Goal: Task Accomplishment & Management: Manage account settings

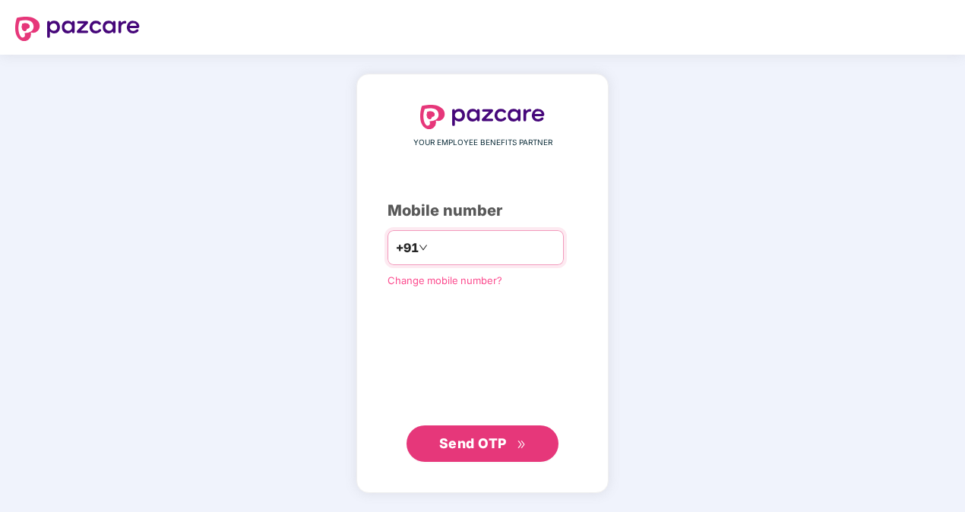
click at [486, 247] on input "number" at bounding box center [493, 247] width 125 height 24
type input "**********"
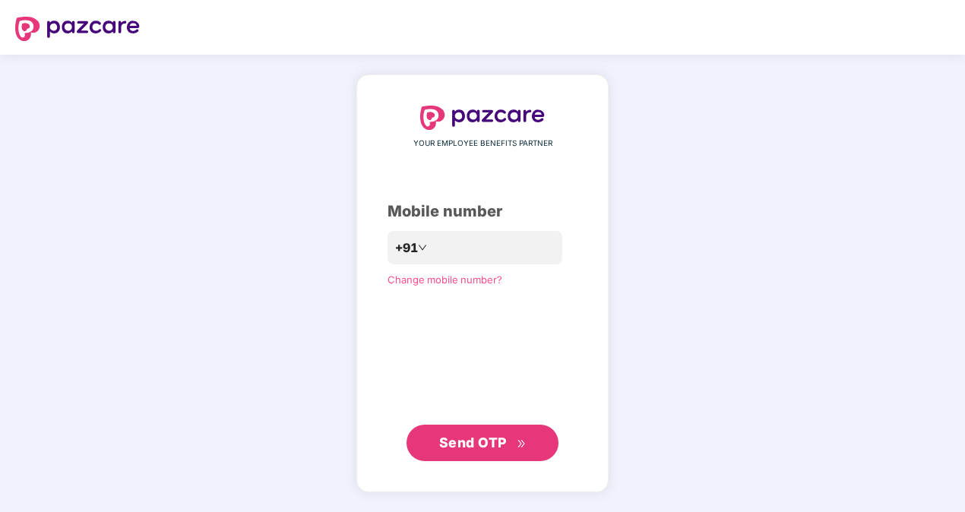
click at [472, 444] on span "Send OTP" at bounding box center [473, 442] width 68 height 16
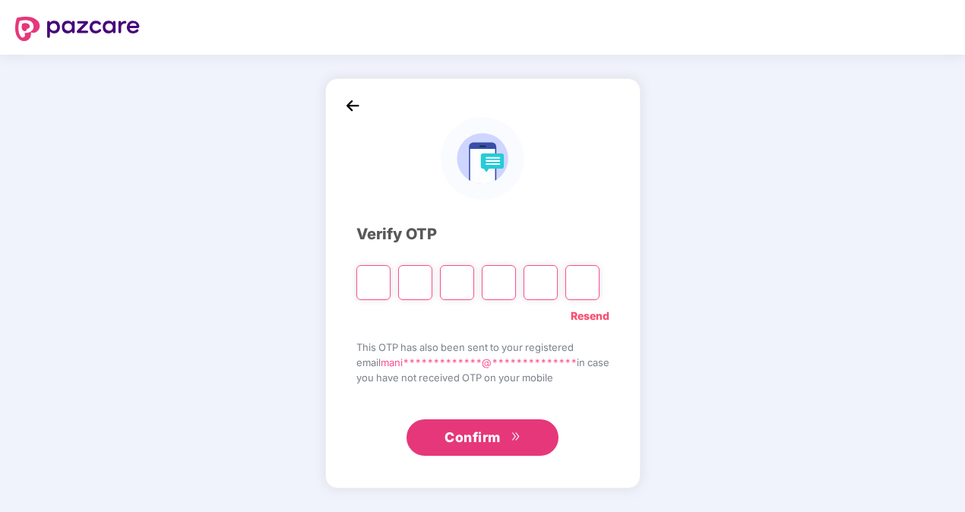
type input "*"
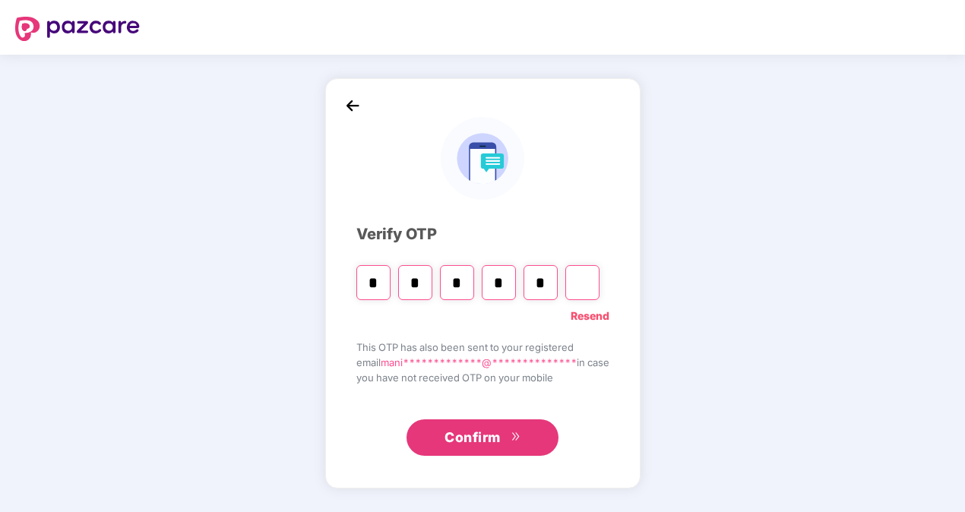
type input "*"
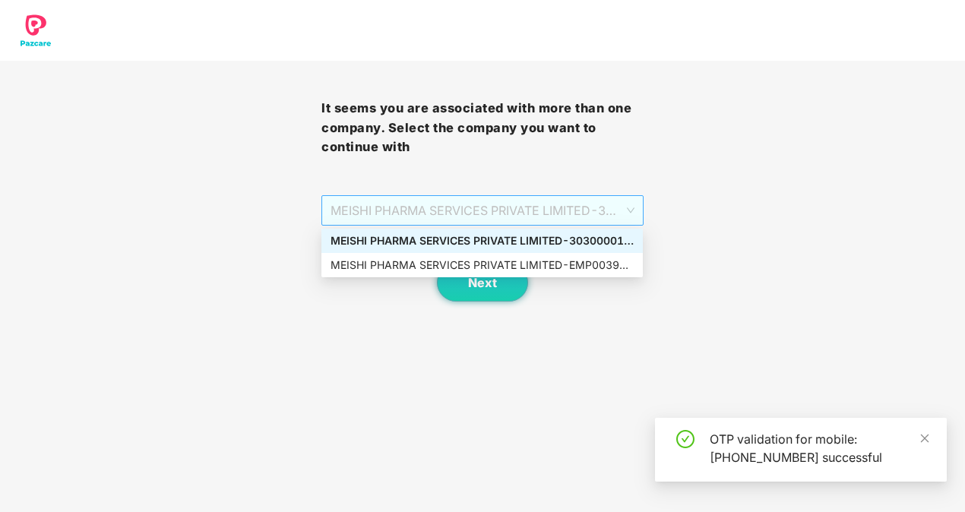
click at [630, 216] on span "MEISHI PHARMA SERVICES PRIVATE LIMITED - 303000013 - ADMIN" at bounding box center [481, 210] width 303 height 29
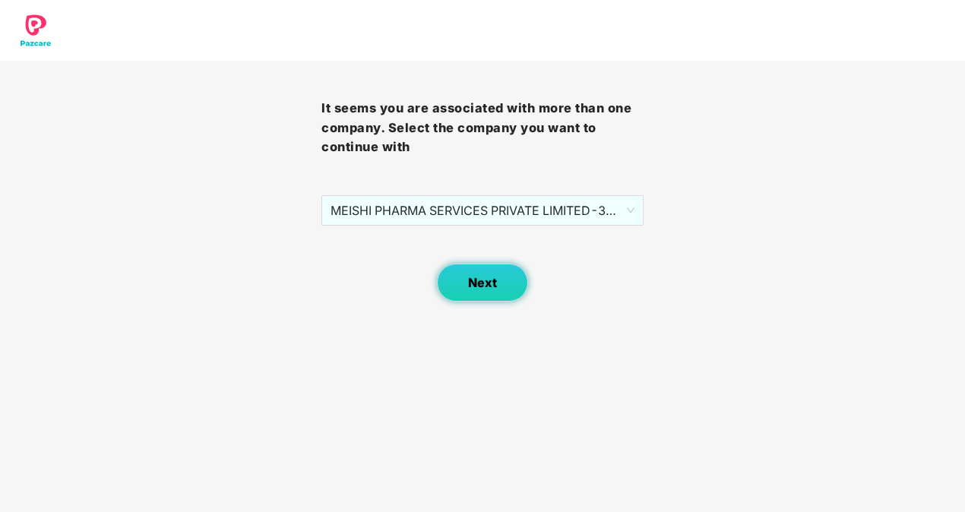
click at [503, 286] on button "Next" at bounding box center [482, 283] width 91 height 38
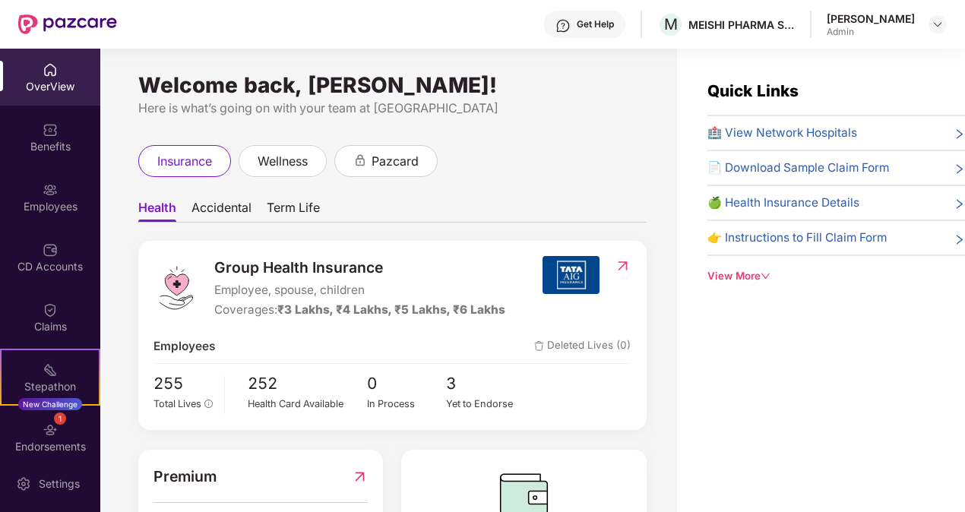
click at [220, 210] on span "Accidental" at bounding box center [221, 211] width 60 height 22
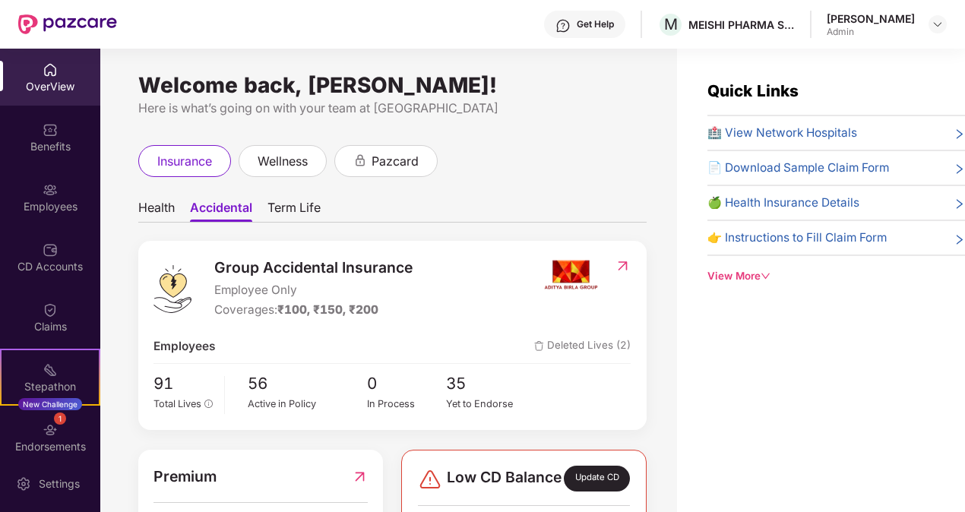
click at [542, 179] on div "Health Accidental Term Life Group Accidental Insurance Employee Only Coverages:…" at bounding box center [392, 378] width 508 height 403
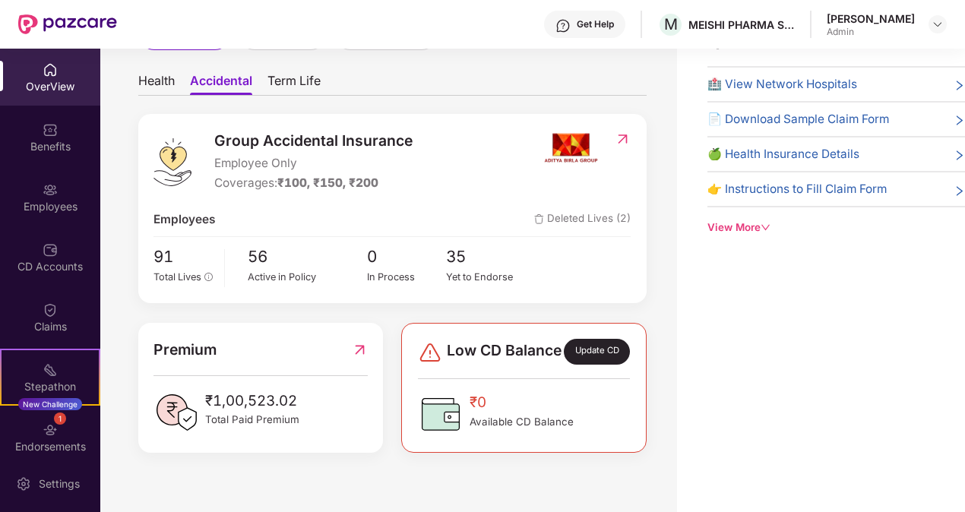
scroll to position [76, 0]
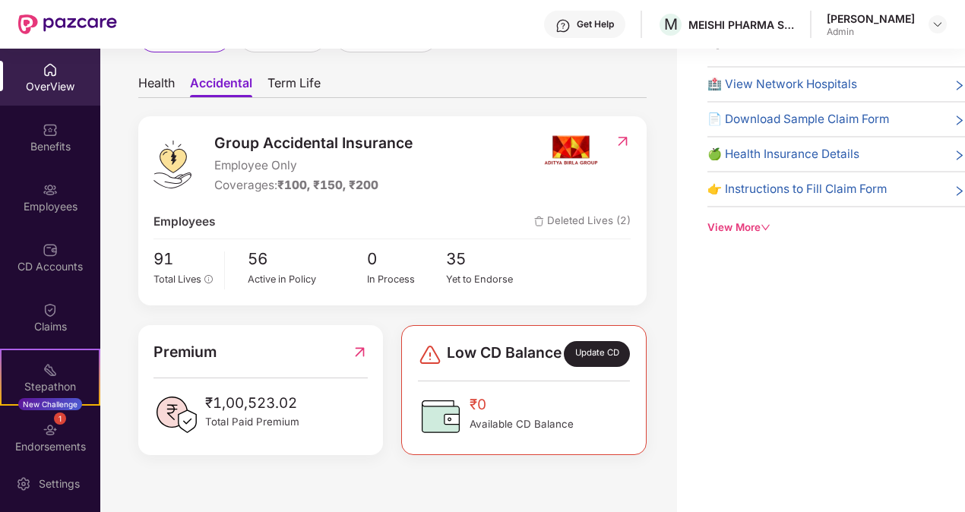
click at [588, 366] on div "Update CD" at bounding box center [597, 354] width 67 height 26
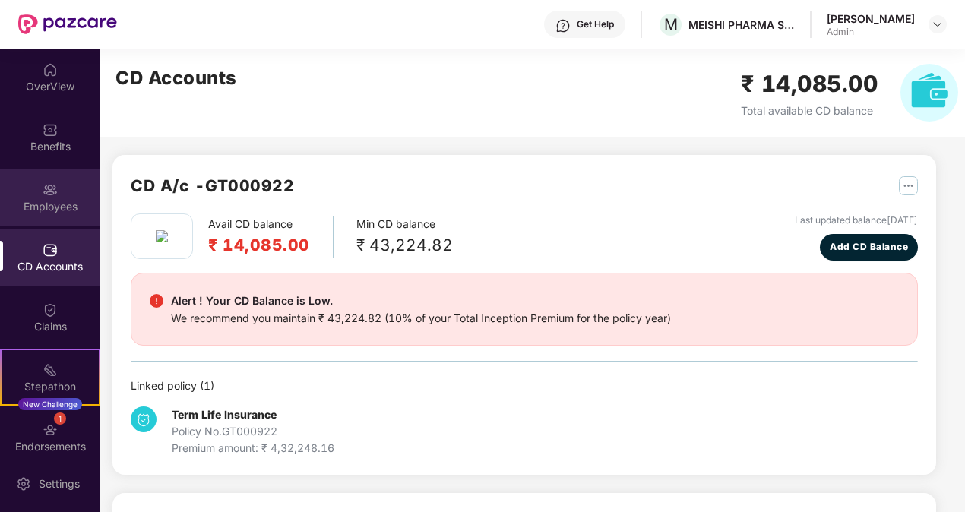
click at [32, 210] on div "Employees" at bounding box center [50, 206] width 100 height 15
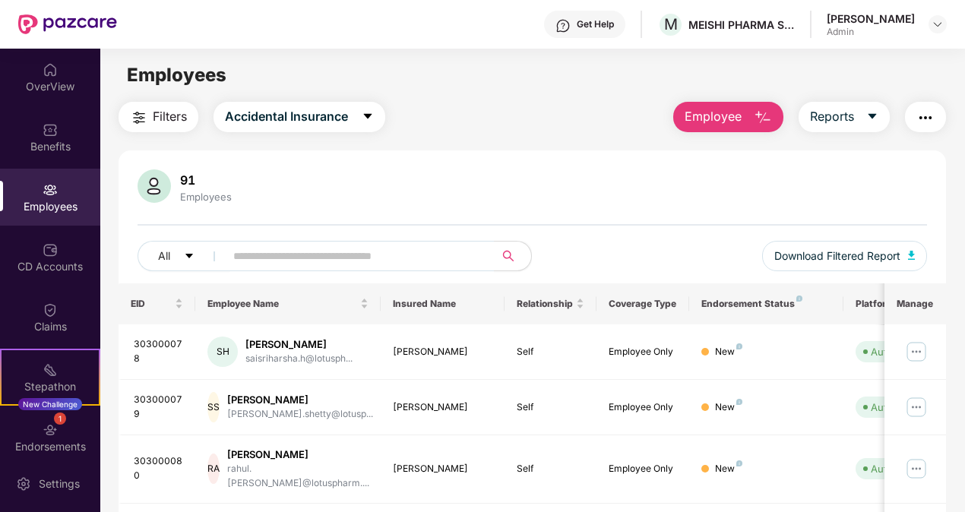
click at [371, 122] on span "caret-down" at bounding box center [368, 117] width 12 height 14
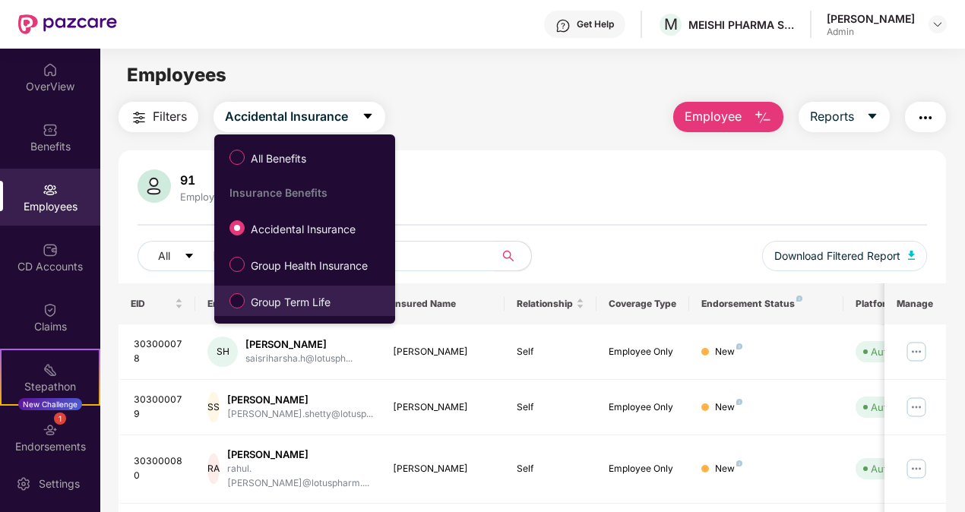
click at [292, 305] on span "Group Term Life" at bounding box center [291, 302] width 92 height 17
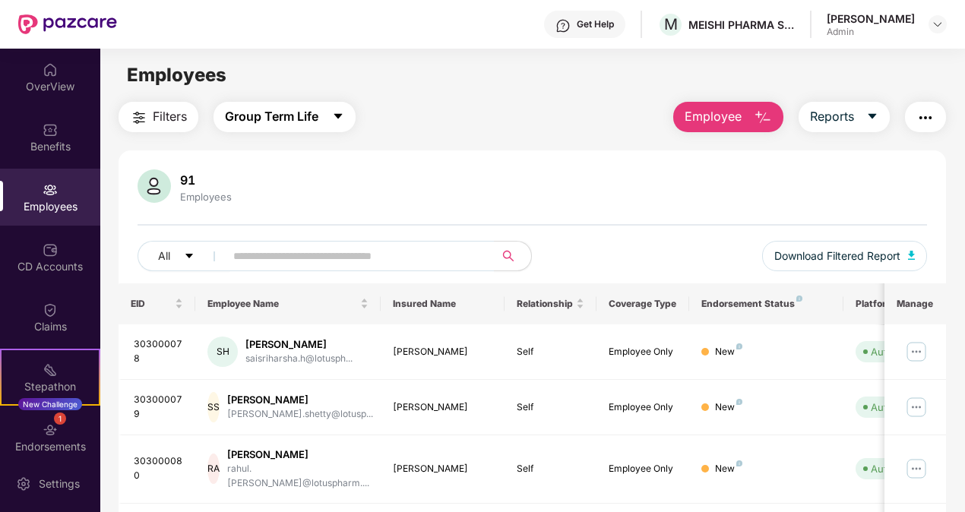
click at [342, 118] on icon "caret-down" at bounding box center [338, 116] width 12 height 12
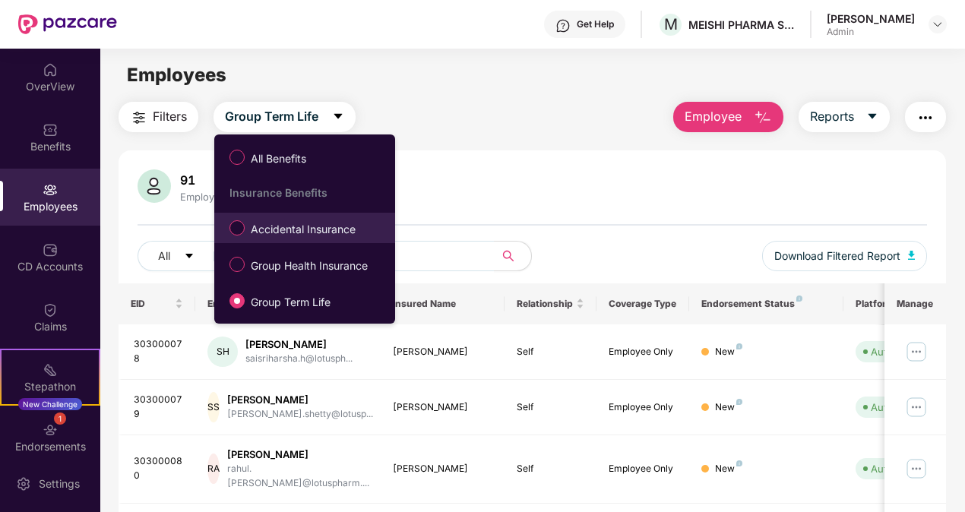
click at [292, 232] on span "Accidental Insurance" at bounding box center [303, 229] width 117 height 17
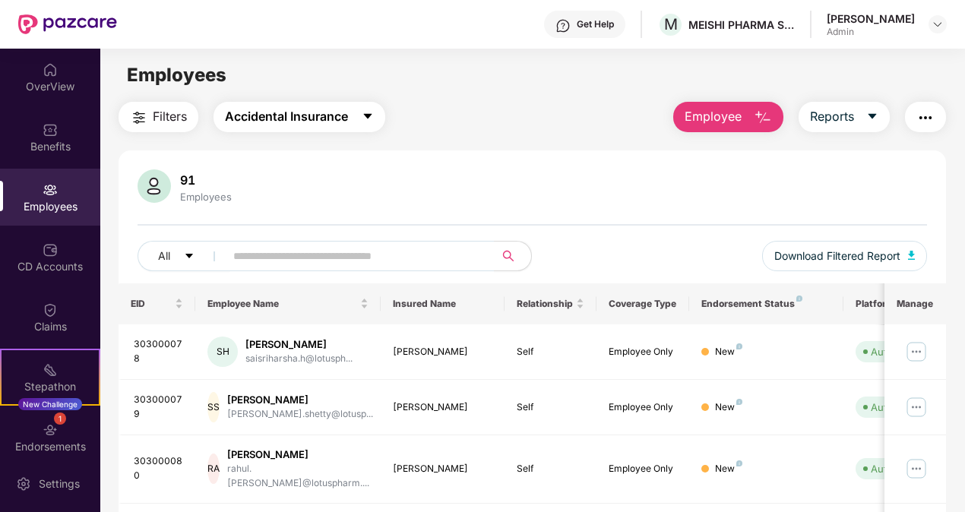
click at [366, 111] on icon "caret-down" at bounding box center [368, 116] width 12 height 12
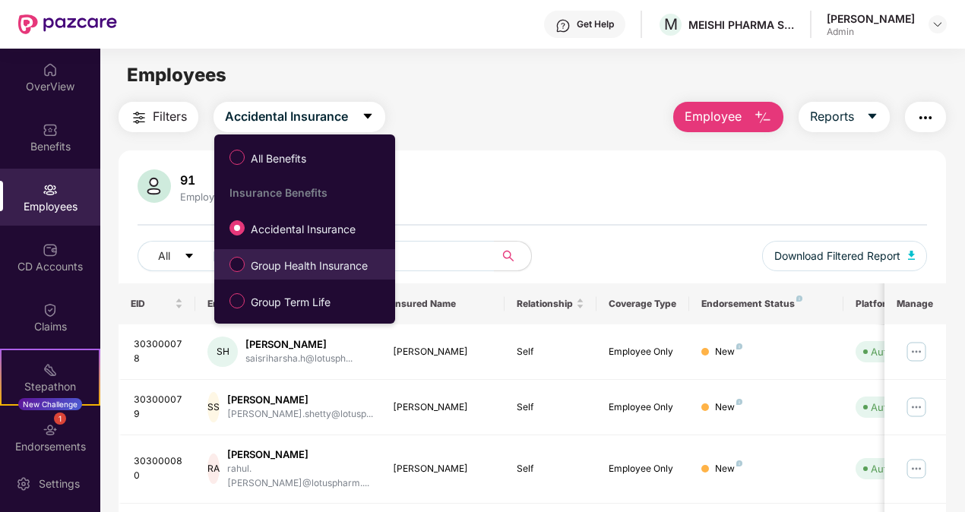
click at [306, 270] on span "Group Health Insurance" at bounding box center [309, 265] width 129 height 17
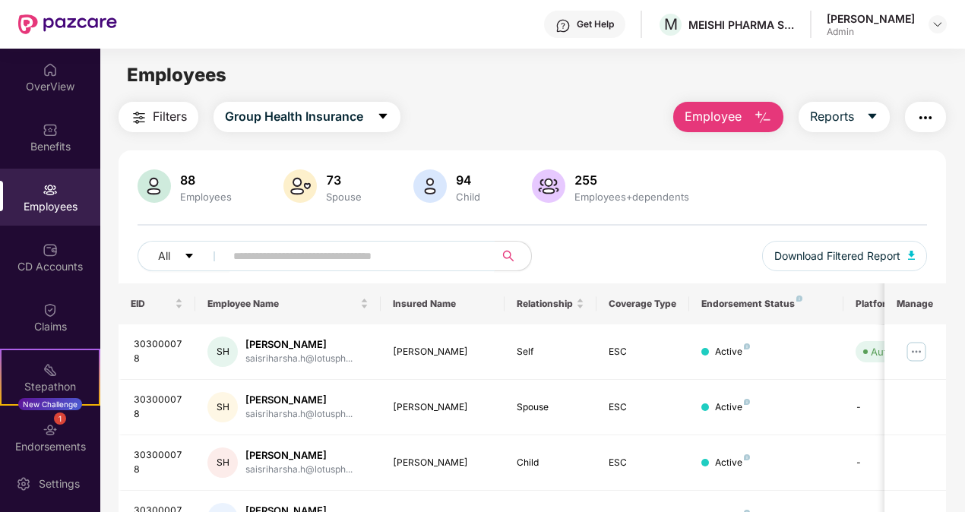
click at [304, 254] on input "text" at bounding box center [353, 256] width 241 height 23
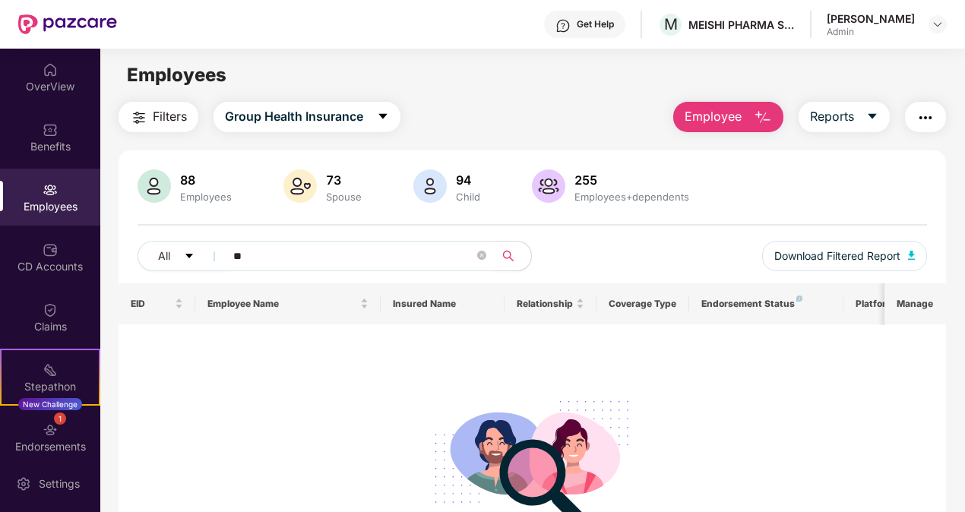
type input "*"
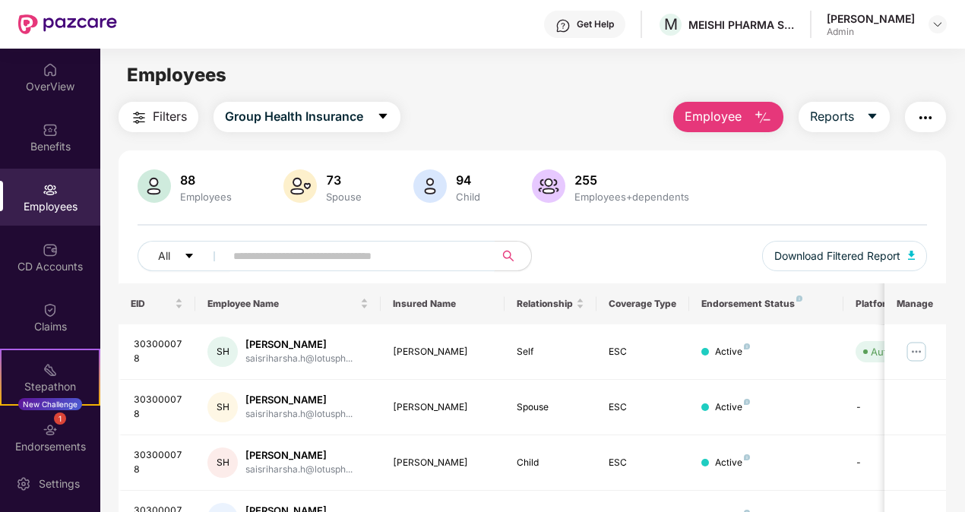
click at [304, 254] on input "text" at bounding box center [353, 256] width 241 height 23
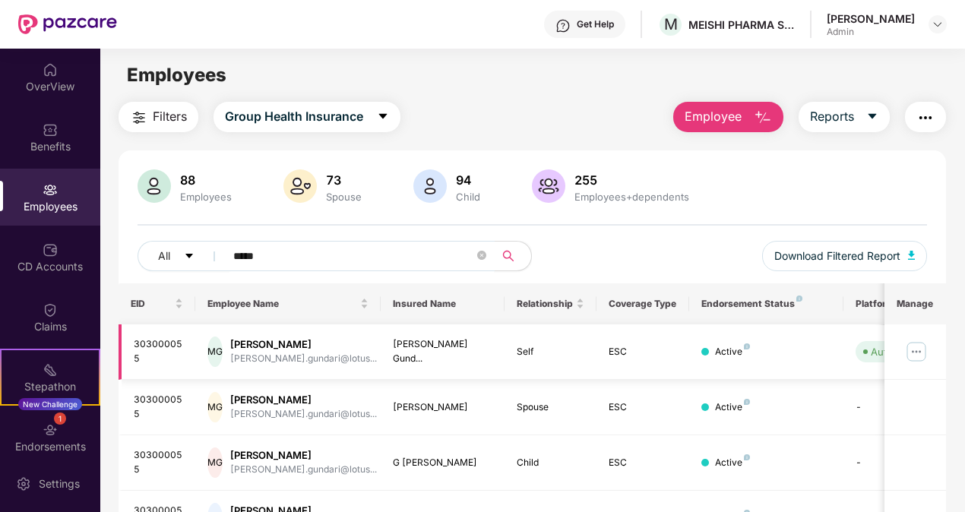
type input "*****"
click at [916, 349] on img at bounding box center [916, 352] width 24 height 24
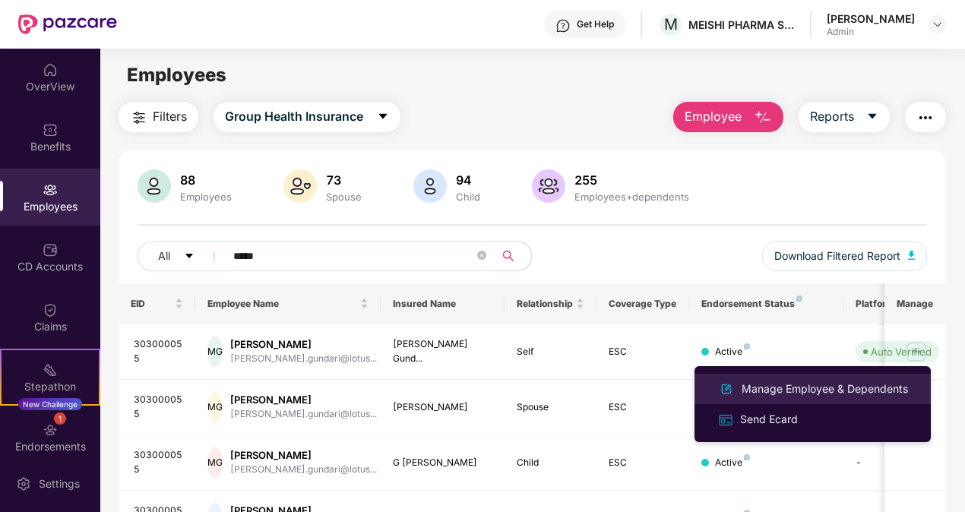
click at [840, 389] on div "Manage Employee & Dependents" at bounding box center [824, 389] width 172 height 17
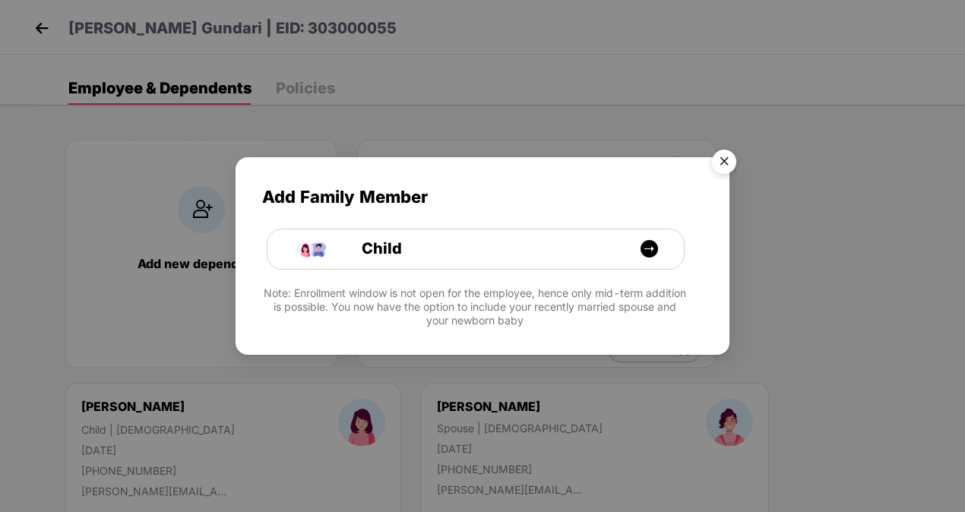
click at [724, 158] on img "Close" at bounding box center [724, 164] width 43 height 43
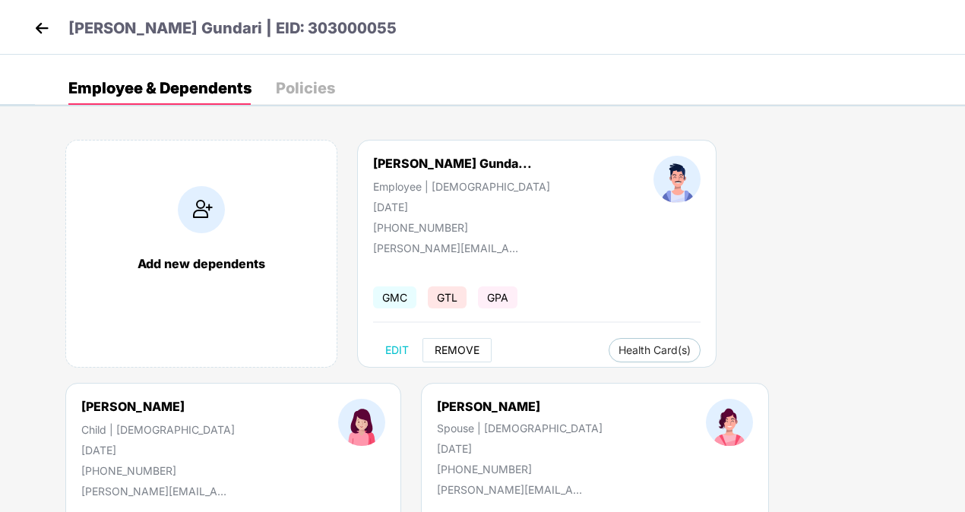
click at [455, 346] on span "REMOVE" at bounding box center [456, 350] width 45 height 12
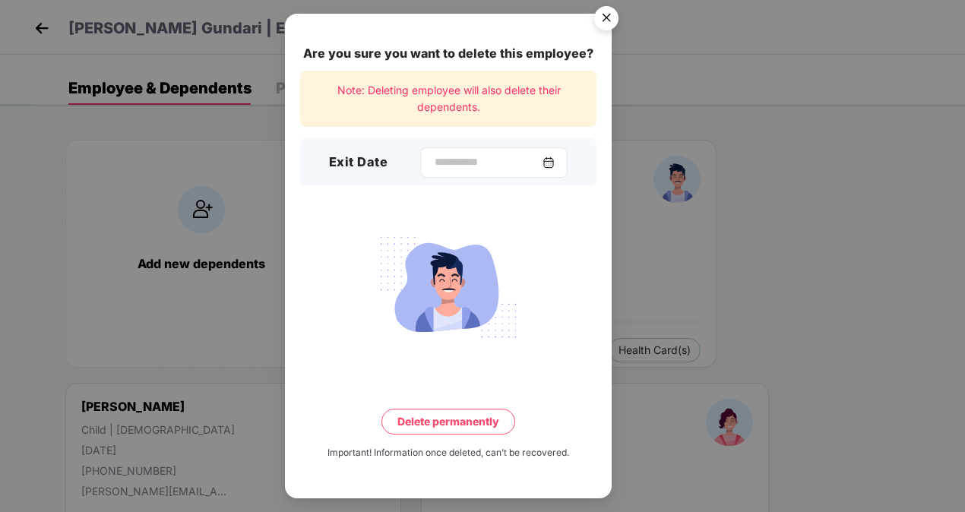
click at [554, 156] on img at bounding box center [548, 162] width 12 height 12
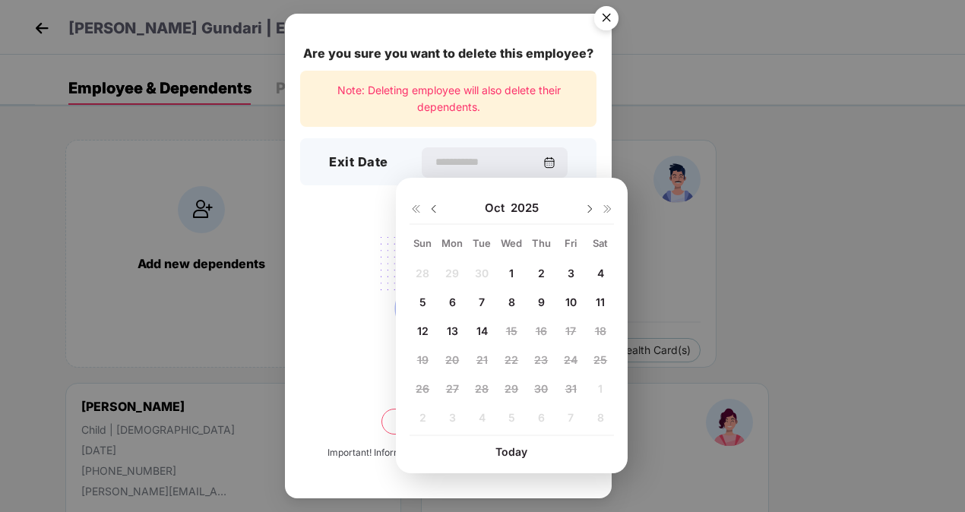
click at [485, 273] on div "28 29 30 1 2 3 4 5 6 7 8 9 10 11 12 13 14 15 16 17 18 19 20 21 22 23 24 25 26 2…" at bounding box center [511, 347] width 204 height 173
click at [434, 204] on img at bounding box center [434, 209] width 12 height 12
click at [483, 390] on span "30" at bounding box center [482, 388] width 14 height 13
type input "**********"
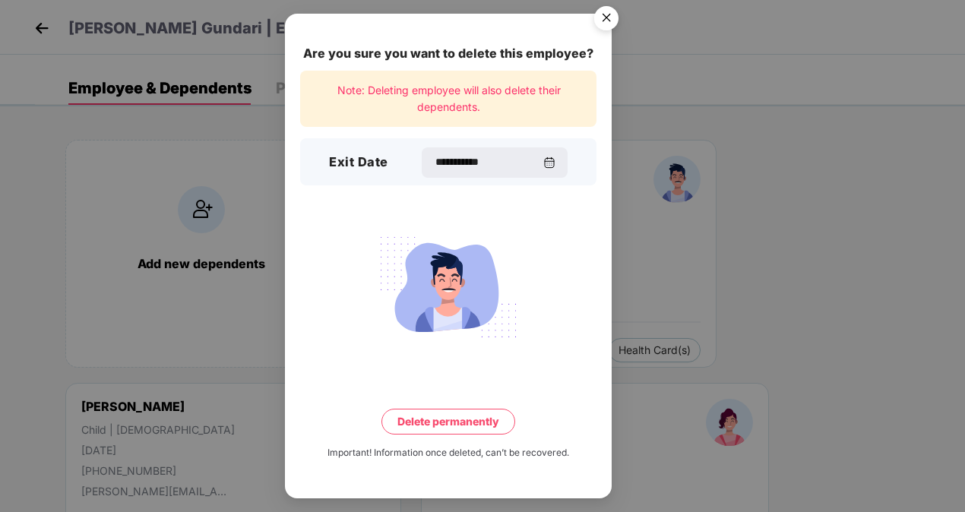
click at [466, 423] on button "Delete permanently" at bounding box center [448, 422] width 134 height 26
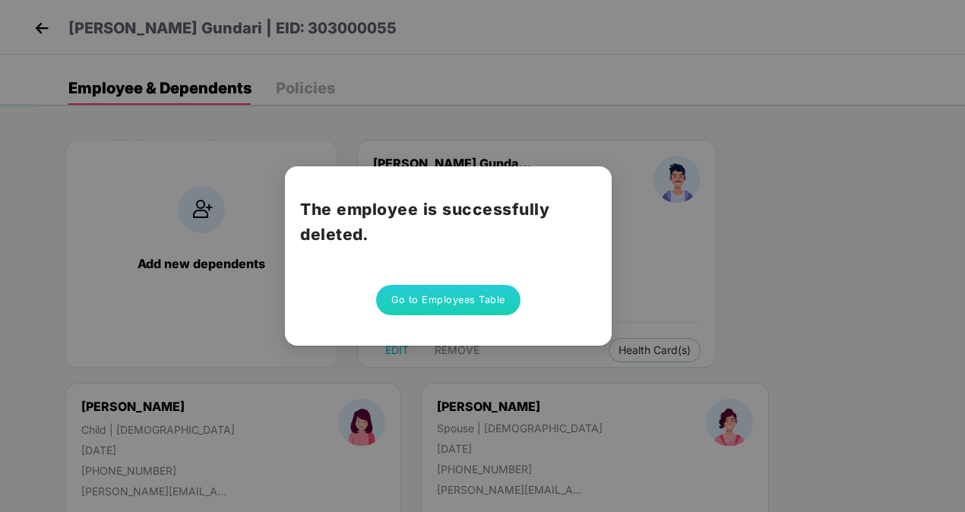
click at [456, 303] on button "Go to Employees Table" at bounding box center [448, 300] width 144 height 30
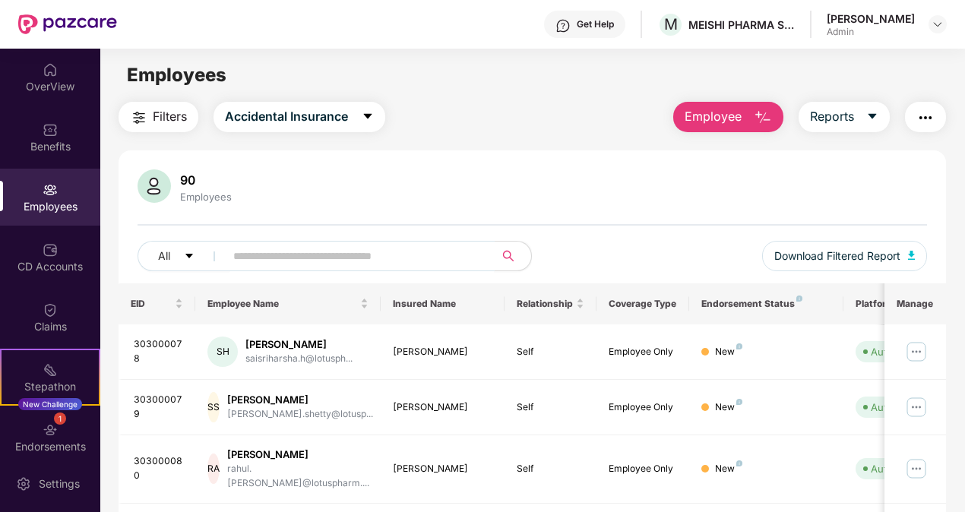
click at [409, 259] on input "text" at bounding box center [353, 256] width 241 height 23
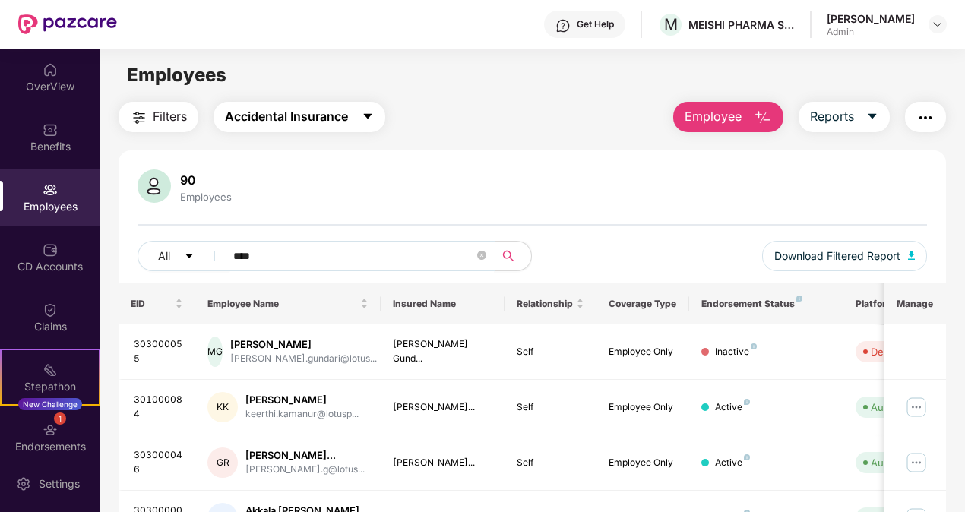
type input "****"
click at [374, 114] on icon "caret-down" at bounding box center [368, 116] width 12 height 12
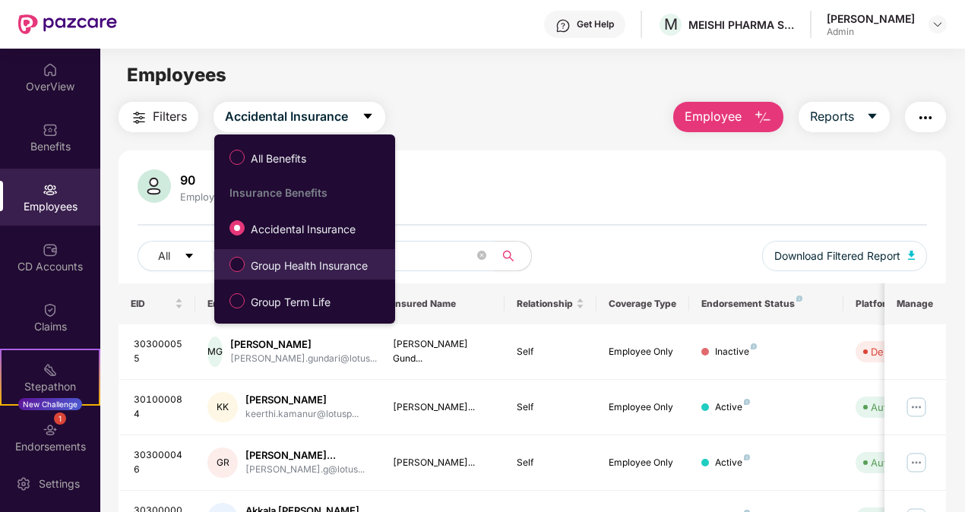
click at [321, 264] on span "Group Health Insurance" at bounding box center [309, 265] width 129 height 17
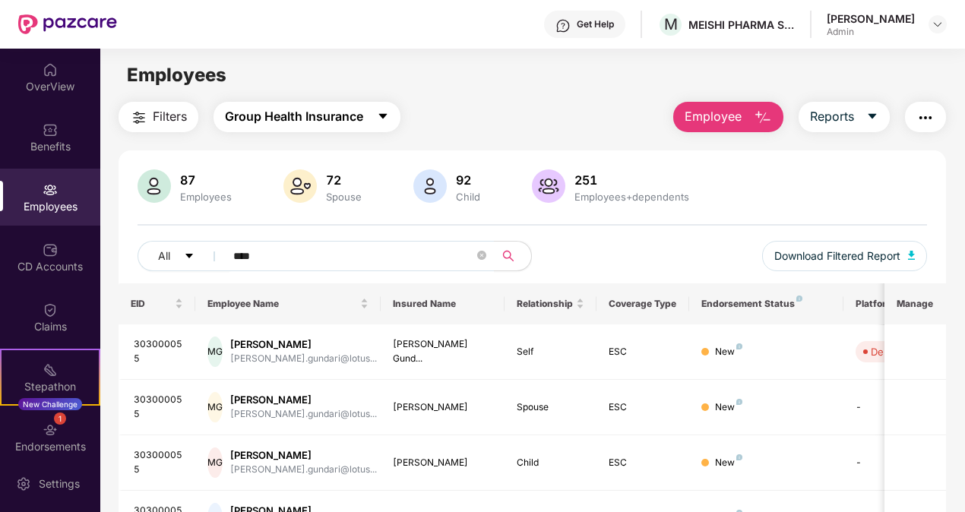
click at [384, 118] on icon "caret-down" at bounding box center [383, 116] width 12 height 12
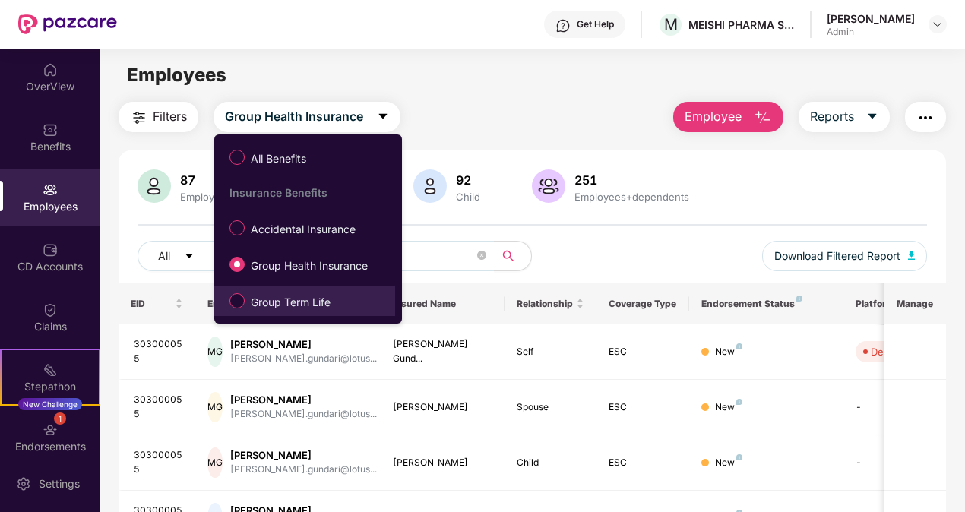
click at [293, 299] on span "Group Term Life" at bounding box center [291, 302] width 92 height 17
